Goal: Information Seeking & Learning: Learn about a topic

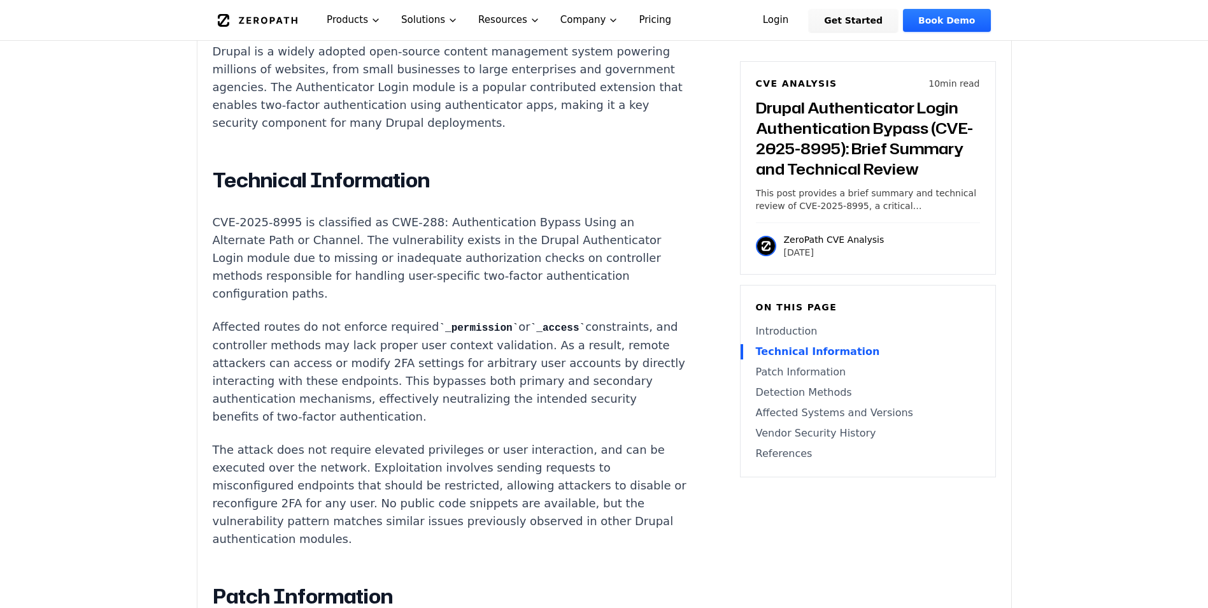
scroll to position [1014, 0]
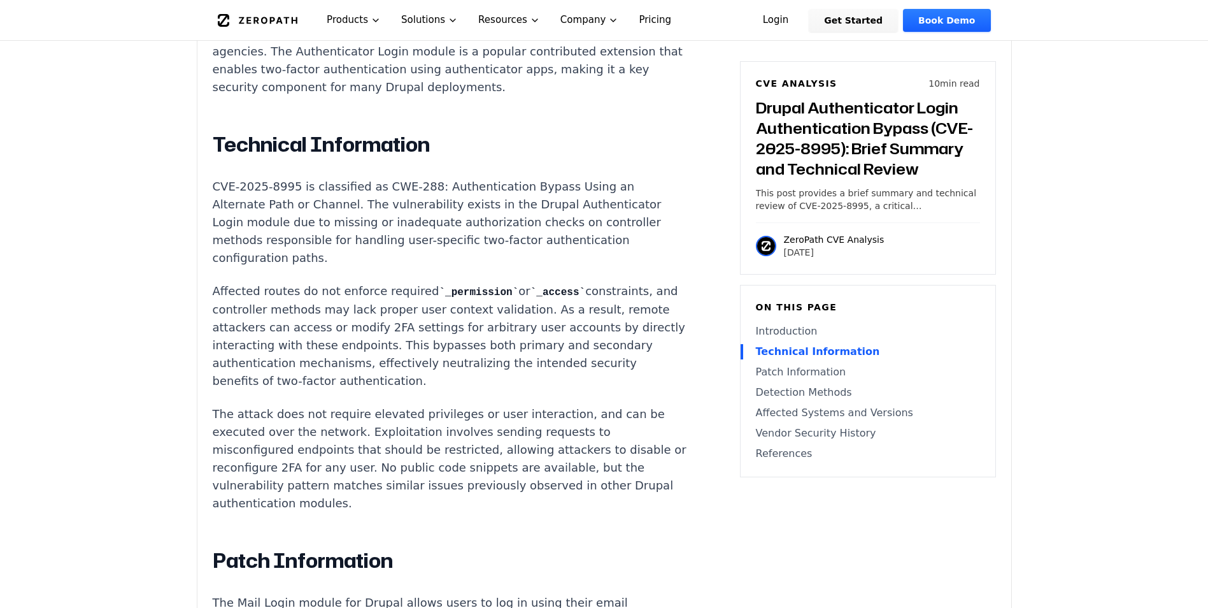
scroll to position [1141, 0]
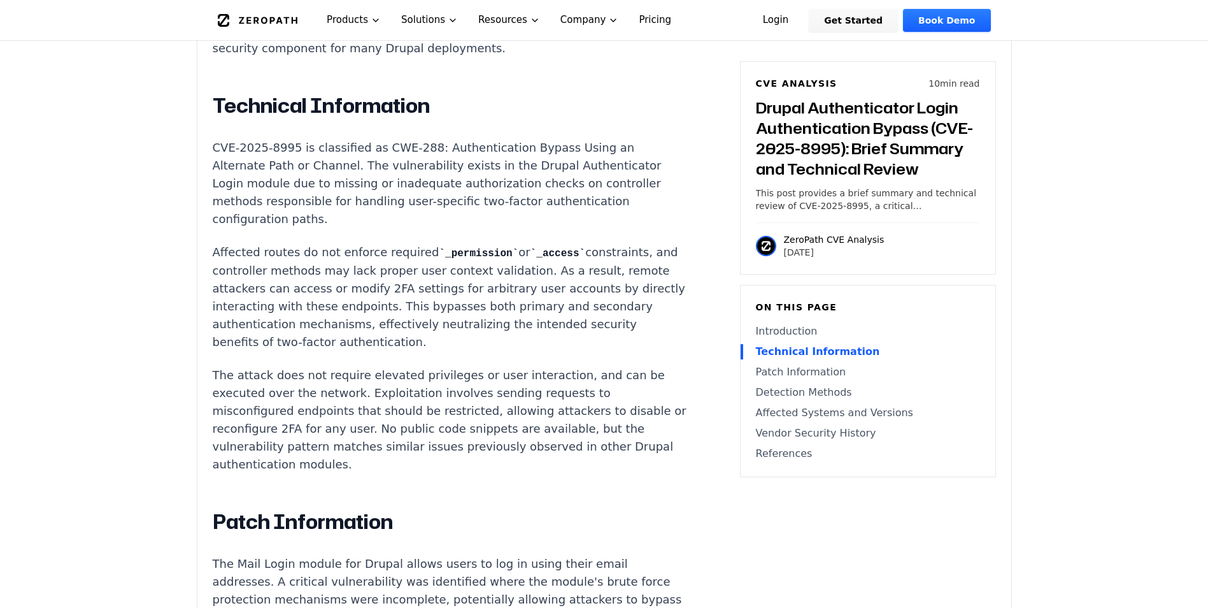
click at [789, 412] on link "Affected Systems and Versions" at bounding box center [868, 412] width 224 height 15
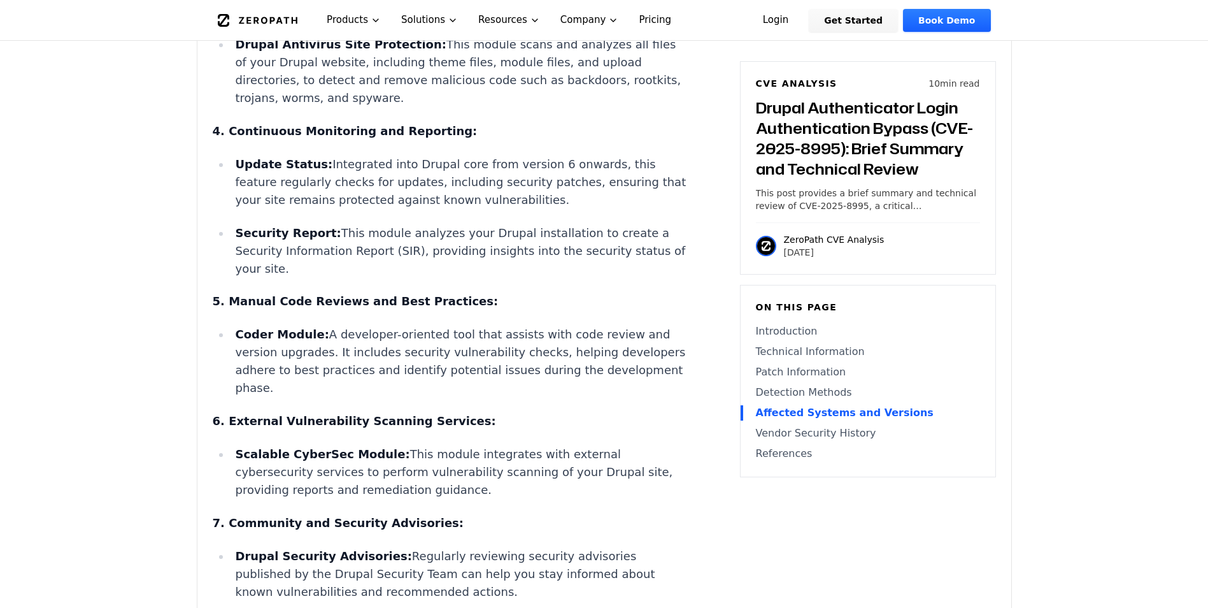
scroll to position [2487, 0]
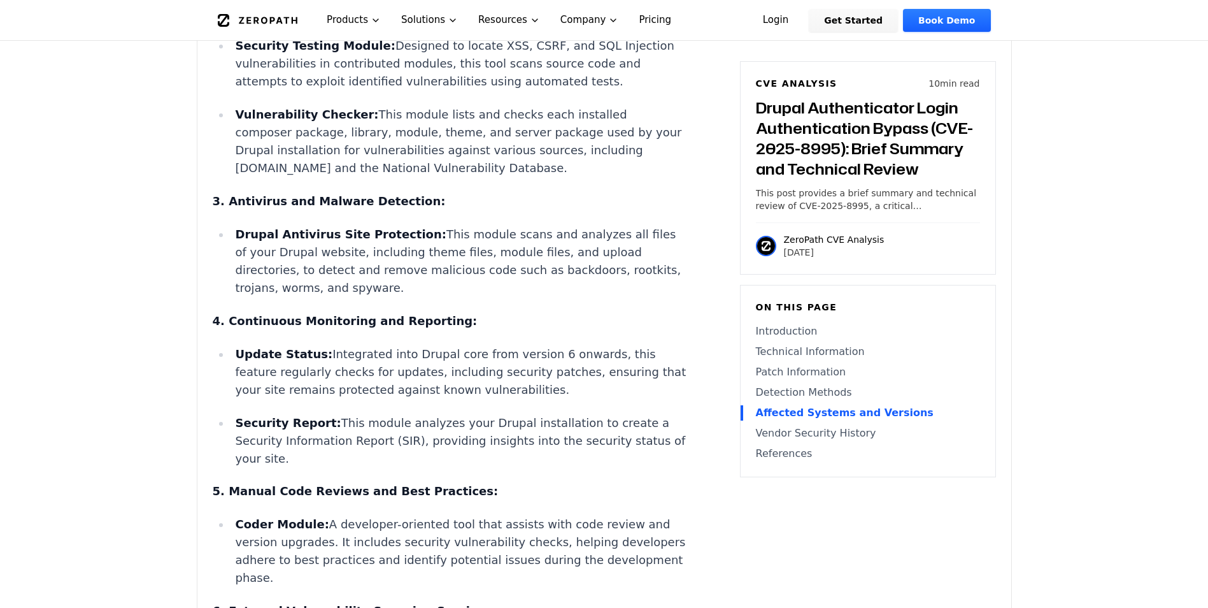
click at [790, 389] on link "Detection Methods" at bounding box center [868, 392] width 224 height 15
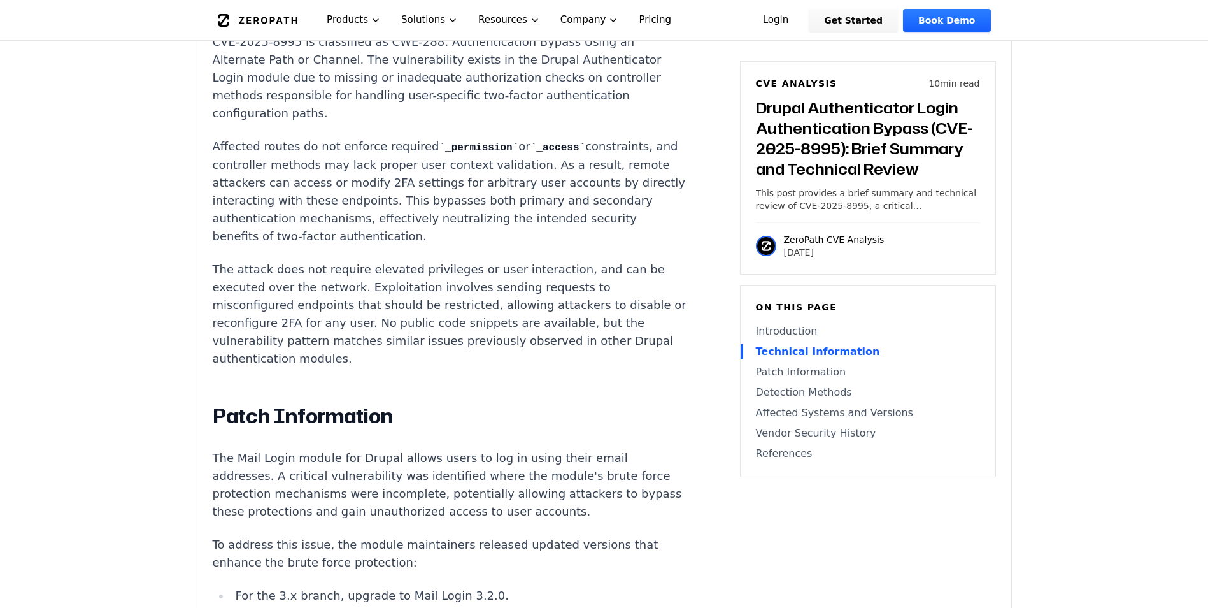
scroll to position [1331, 0]
